Goal: Information Seeking & Learning: Find specific fact

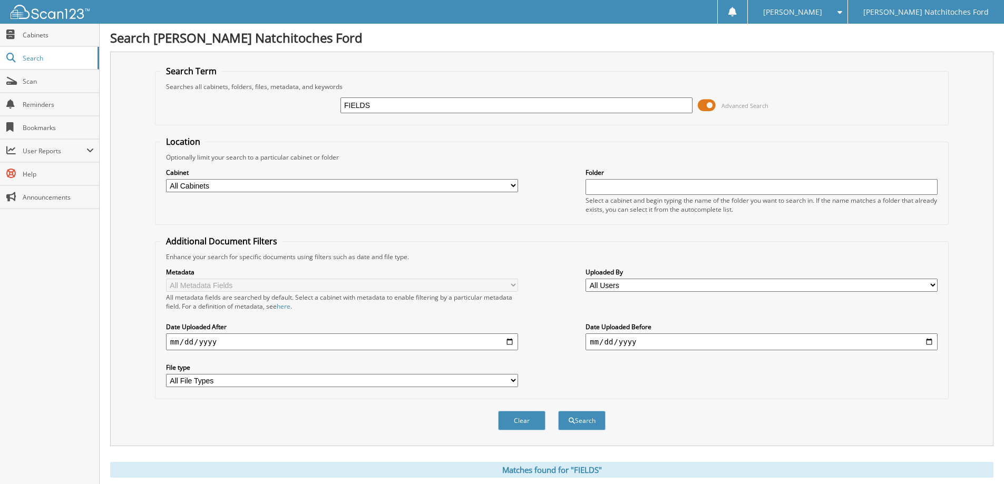
click at [378, 107] on input "FIELDS" at bounding box center [516, 105] width 352 height 16
type input "BATTABREE"
click at [558, 411] on button "Search" at bounding box center [581, 420] width 47 height 19
click at [402, 106] on input "BATTABREE" at bounding box center [516, 105] width 352 height 16
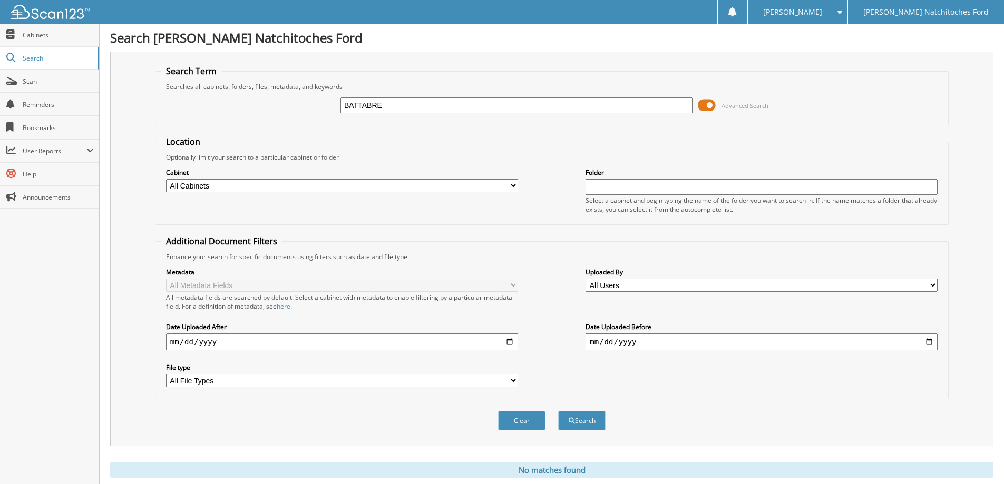
type input "BATTABREE"
click at [709, 106] on span at bounding box center [707, 105] width 18 height 16
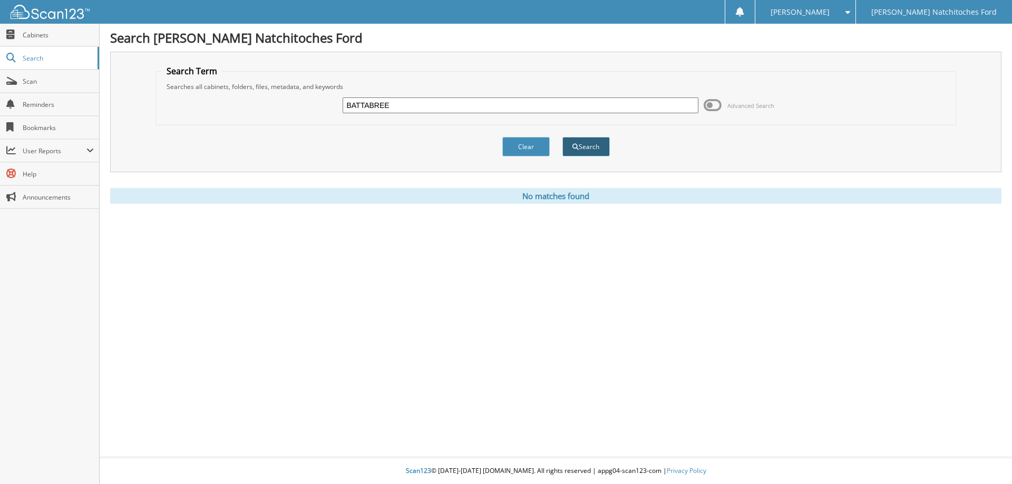
click at [582, 146] on button "Search" at bounding box center [585, 146] width 47 height 19
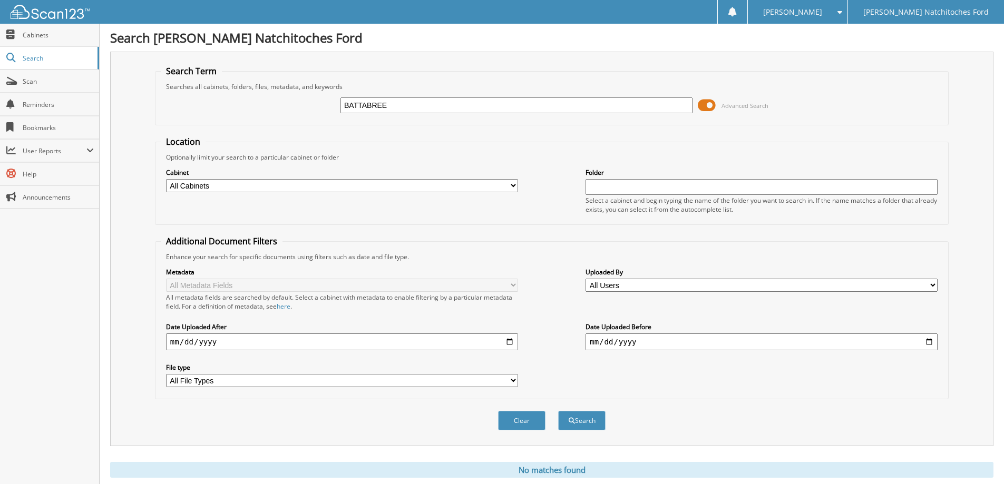
click at [397, 95] on div "BATTABREE Advanced Search" at bounding box center [552, 105] width 782 height 28
click at [397, 110] on input "BATTABREE" at bounding box center [516, 105] width 352 height 16
type input "UT02856T"
click at [558, 411] on button "Search" at bounding box center [581, 420] width 47 height 19
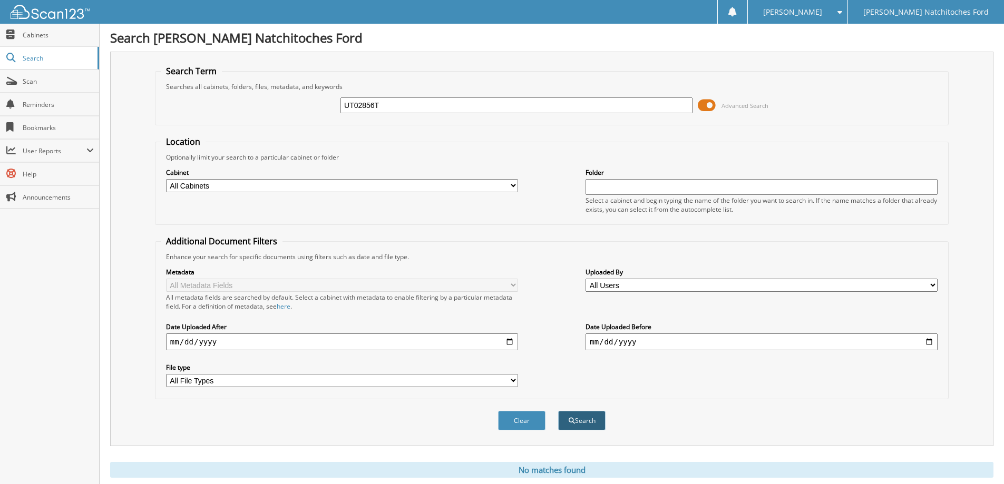
click at [575, 421] on button "Search" at bounding box center [581, 420] width 47 height 19
click at [709, 107] on span at bounding box center [707, 105] width 18 height 16
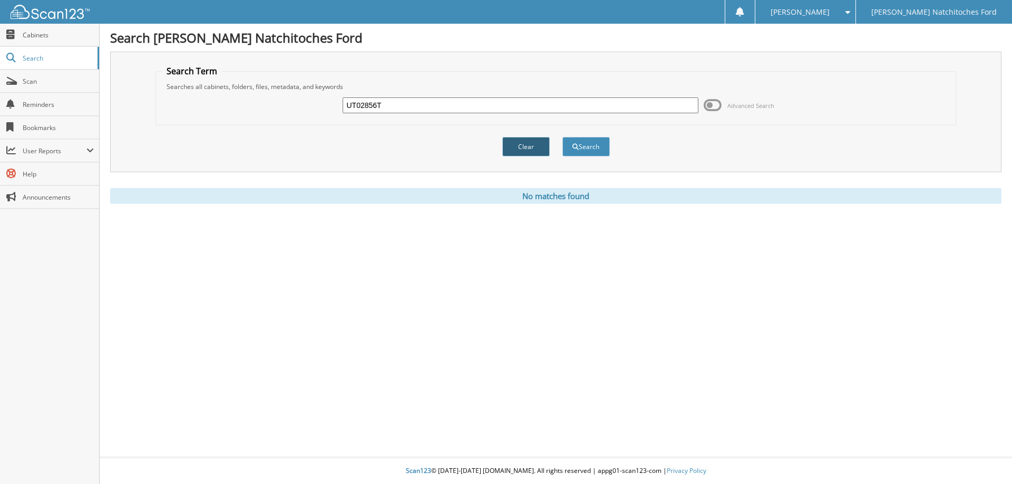
click at [532, 149] on button "Clear" at bounding box center [525, 146] width 47 height 19
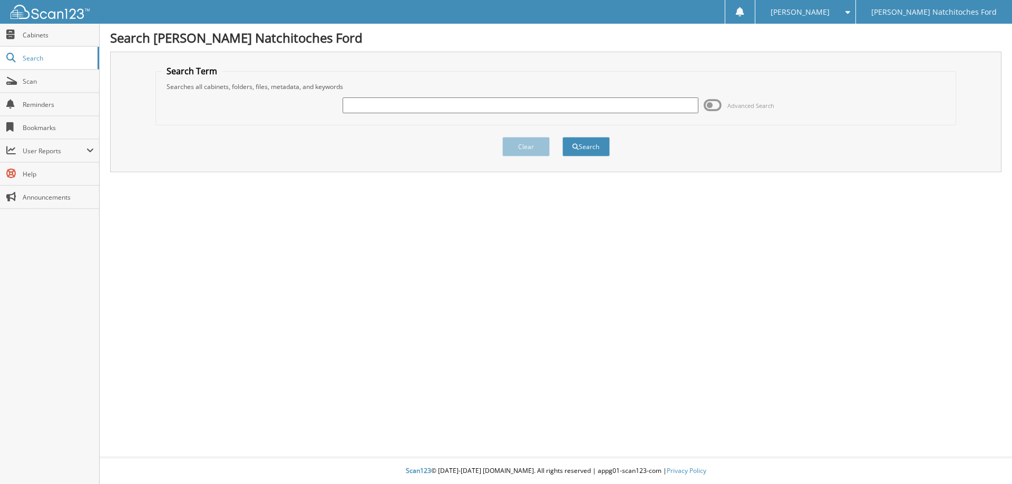
click at [375, 108] on input "text" at bounding box center [519, 105] width 355 height 16
type input "UT41057P"
click at [582, 149] on button "Search" at bounding box center [585, 146] width 47 height 19
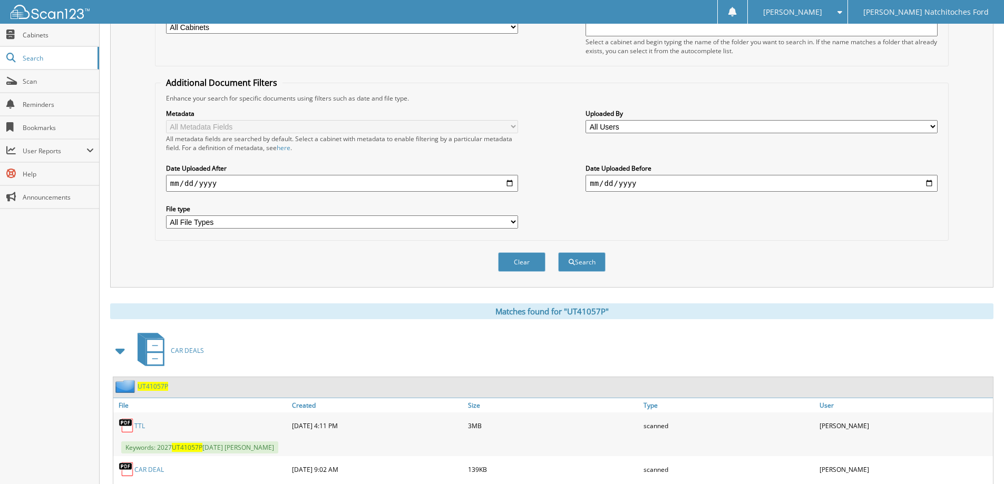
scroll to position [251, 0]
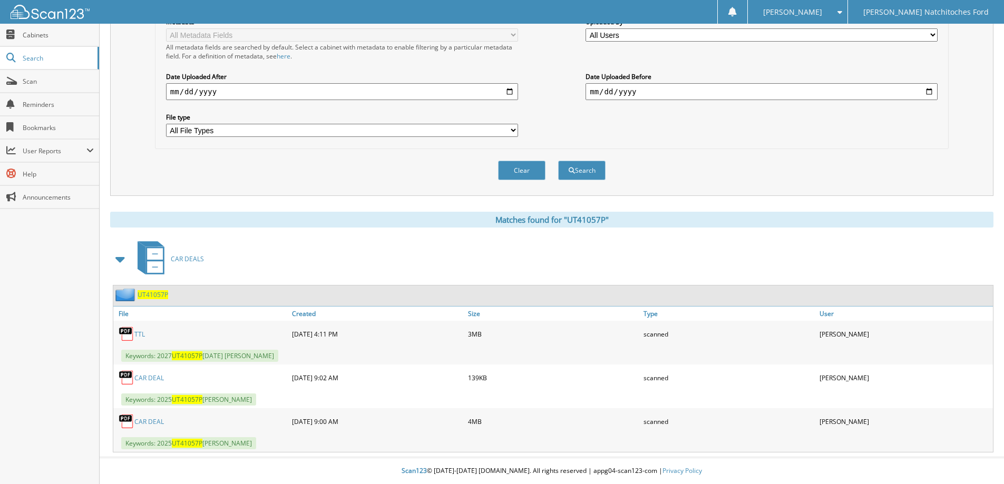
click at [145, 378] on link "CAR DEAL" at bounding box center [149, 378] width 30 height 9
click at [156, 425] on link "CAR DEAL" at bounding box center [149, 421] width 30 height 9
